Goal: Find specific page/section: Find specific page/section

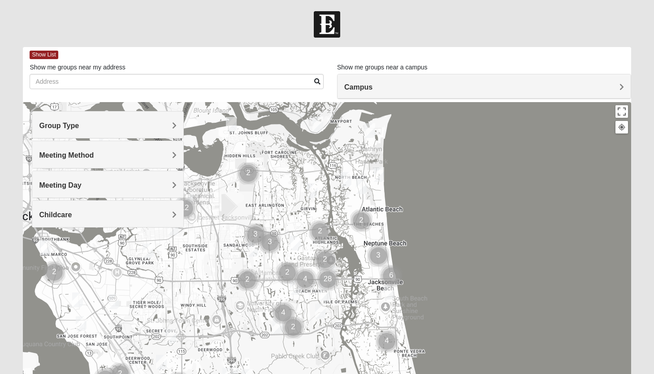
click at [79, 124] on span "Group Type" at bounding box center [59, 126] width 40 height 8
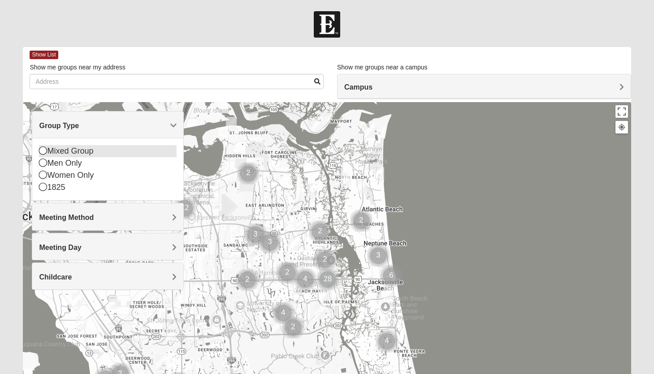
click at [92, 153] on div "Mixed Group" at bounding box center [108, 151] width 138 height 12
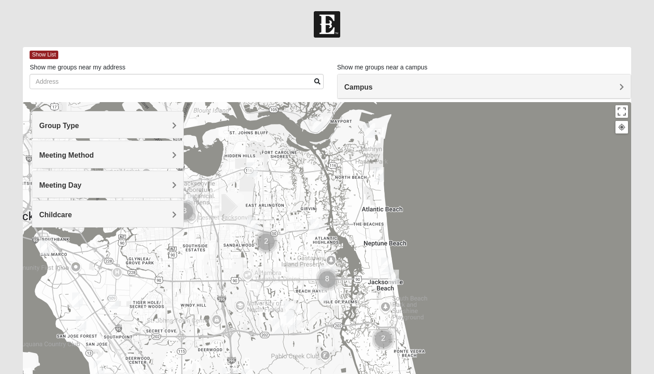
click at [86, 154] on span "Meeting Method" at bounding box center [66, 155] width 55 height 8
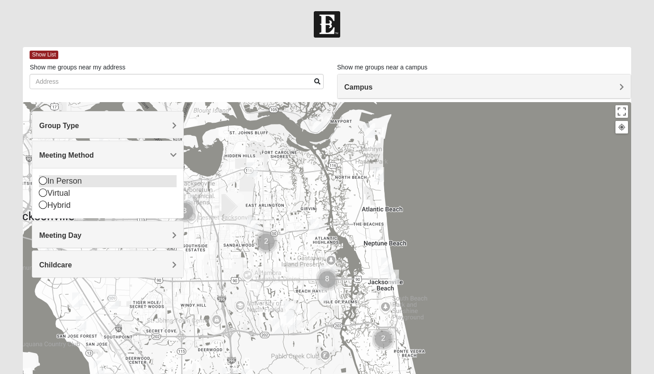
click at [76, 183] on div "In Person" at bounding box center [108, 181] width 138 height 12
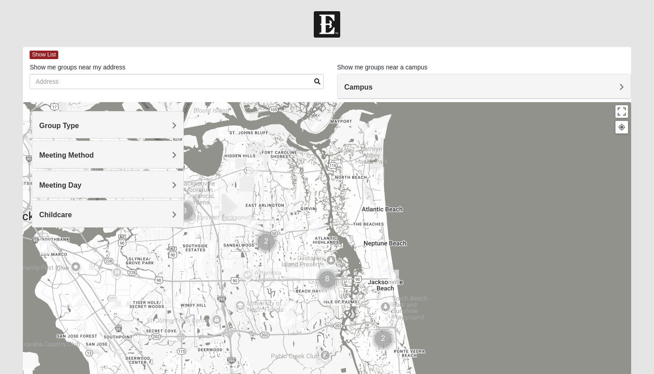
click at [74, 189] on div "Meeting Day" at bounding box center [107, 184] width 151 height 26
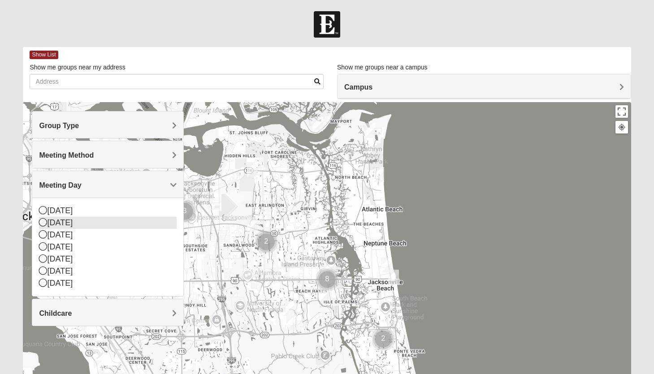
click at [68, 226] on div "[DATE]" at bounding box center [108, 223] width 138 height 12
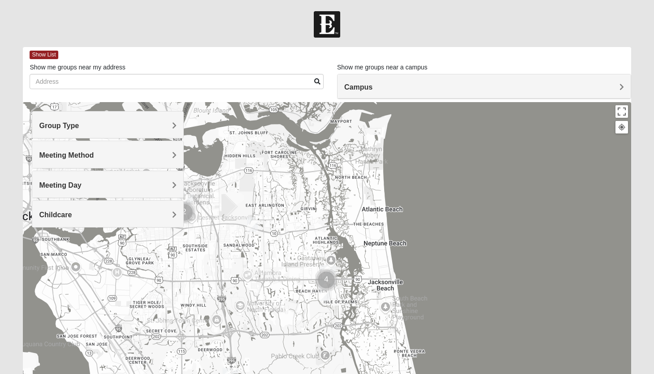
click at [71, 215] on span "Childcare" at bounding box center [55, 215] width 33 height 8
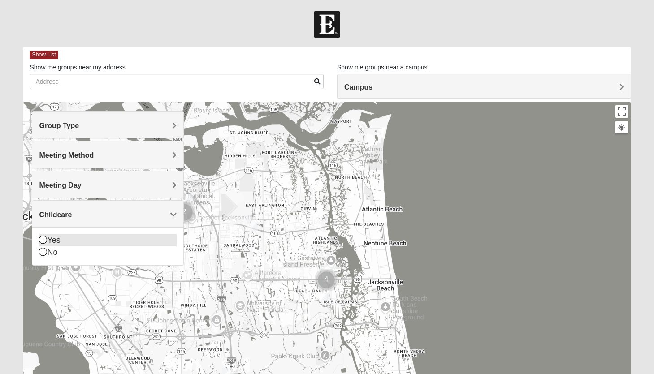
click at [63, 238] on div "Yes" at bounding box center [108, 240] width 138 height 12
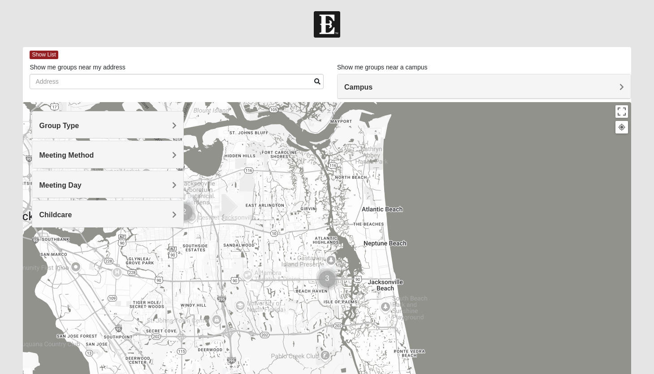
click at [603, 82] on div "Campus" at bounding box center [483, 86] width 293 height 24
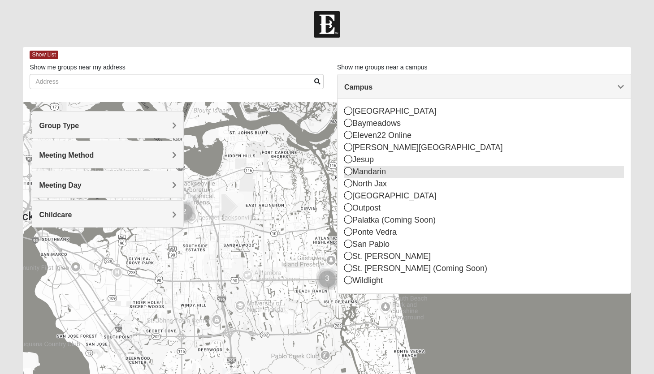
click at [403, 171] on div "Mandarin" at bounding box center [484, 172] width 280 height 12
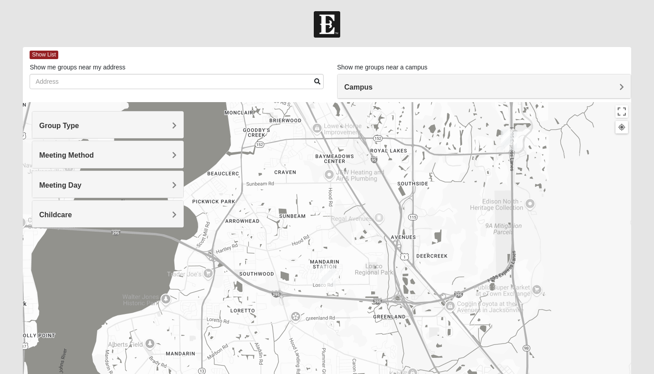
click at [324, 274] on img "Mandarin" at bounding box center [327, 276] width 16 height 22
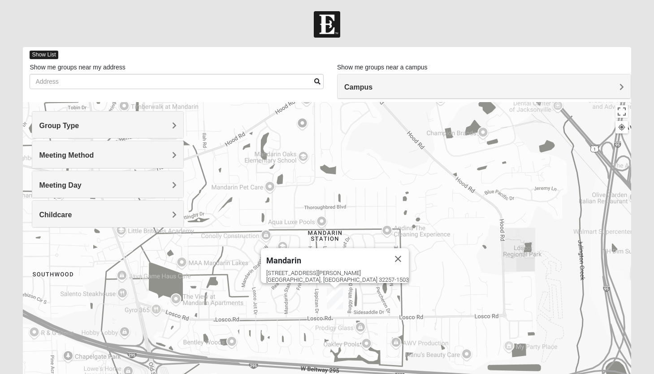
click at [40, 53] on span "Show List" at bounding box center [44, 55] width 28 height 9
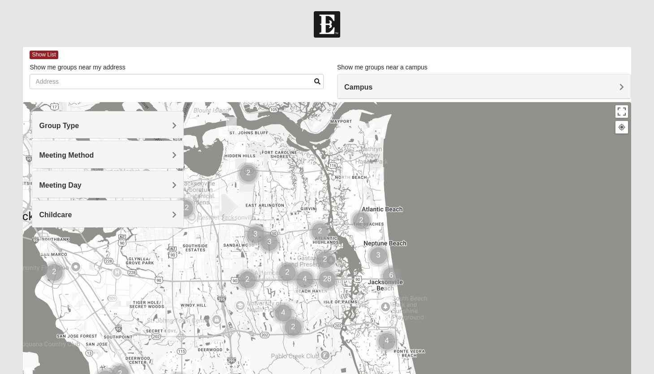
click at [477, 88] on h4 "Campus" at bounding box center [484, 87] width 280 height 9
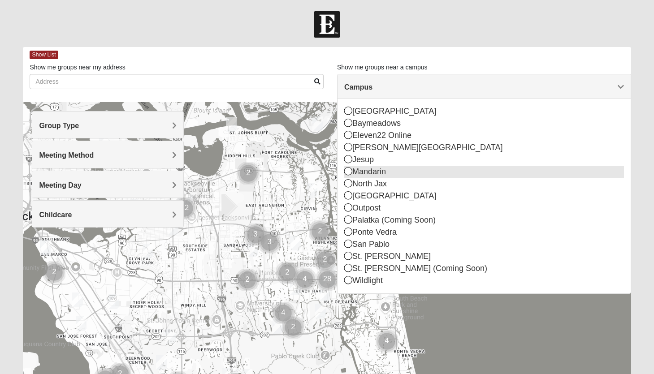
click at [361, 173] on div "Mandarin" at bounding box center [484, 172] width 280 height 12
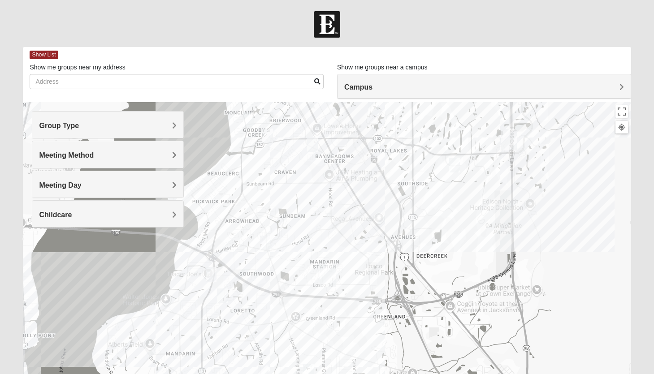
click at [318, 285] on div at bounding box center [327, 281] width 608 height 358
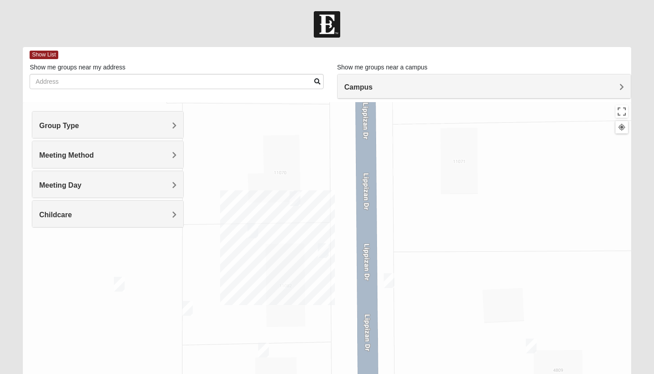
click at [295, 197] on img "On Campus Mixed Hannigan 32257" at bounding box center [294, 198] width 11 height 15
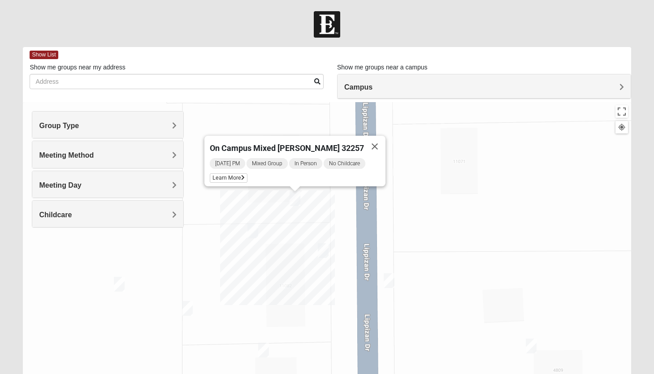
click at [264, 348] on img "On Campus Mixed Jones 32257" at bounding box center [263, 350] width 11 height 15
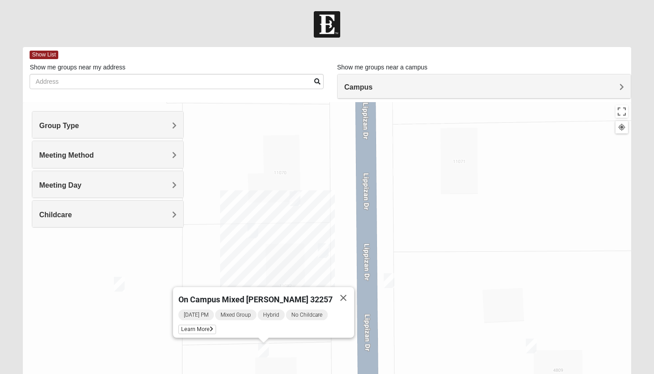
click at [253, 226] on img "On Campus Mens Schultz 32257" at bounding box center [252, 231] width 11 height 15
